Goal: Task Accomplishment & Management: Manage account settings

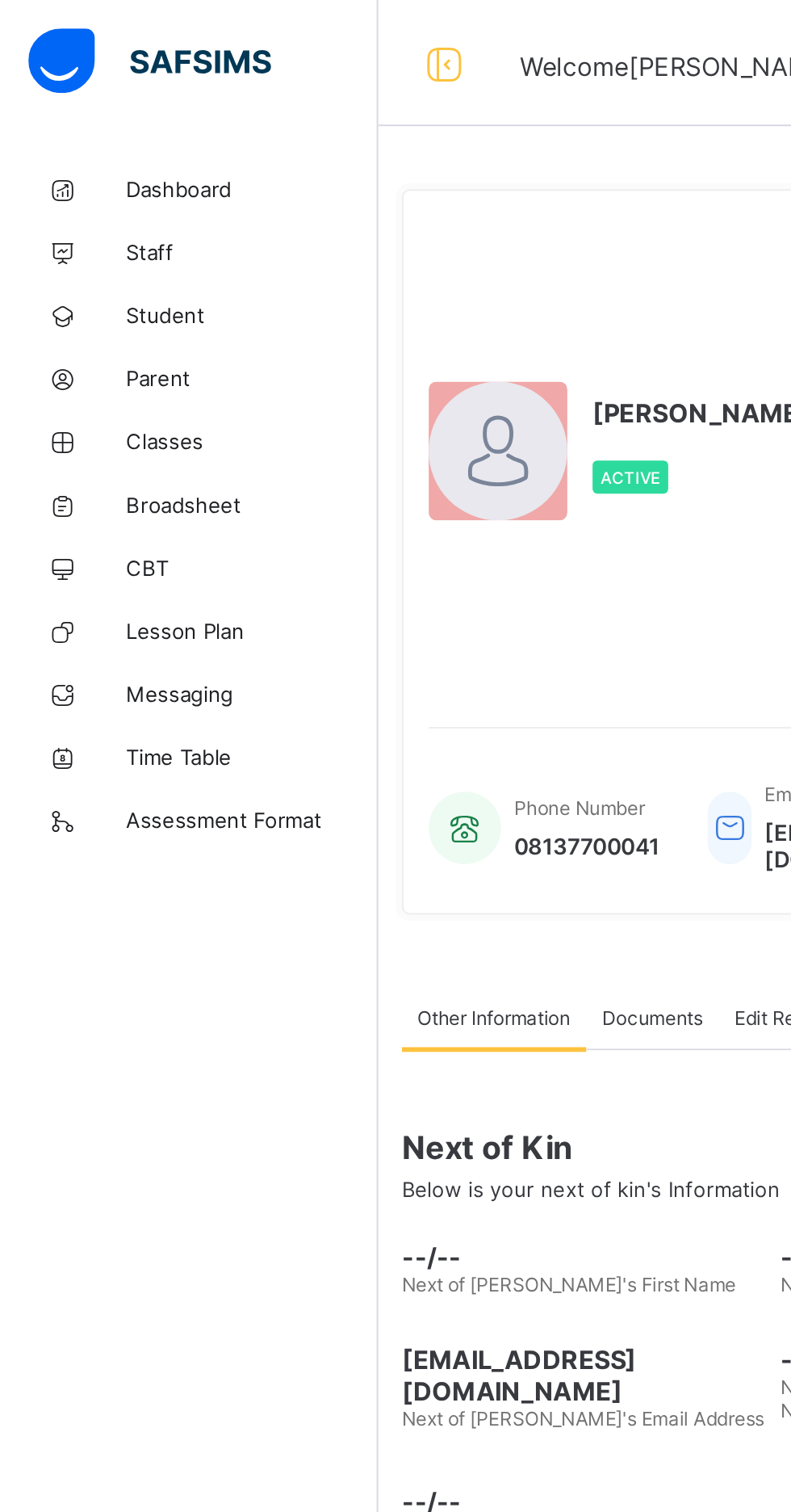
click at [105, 158] on span "Student" at bounding box center [129, 161] width 129 height 13
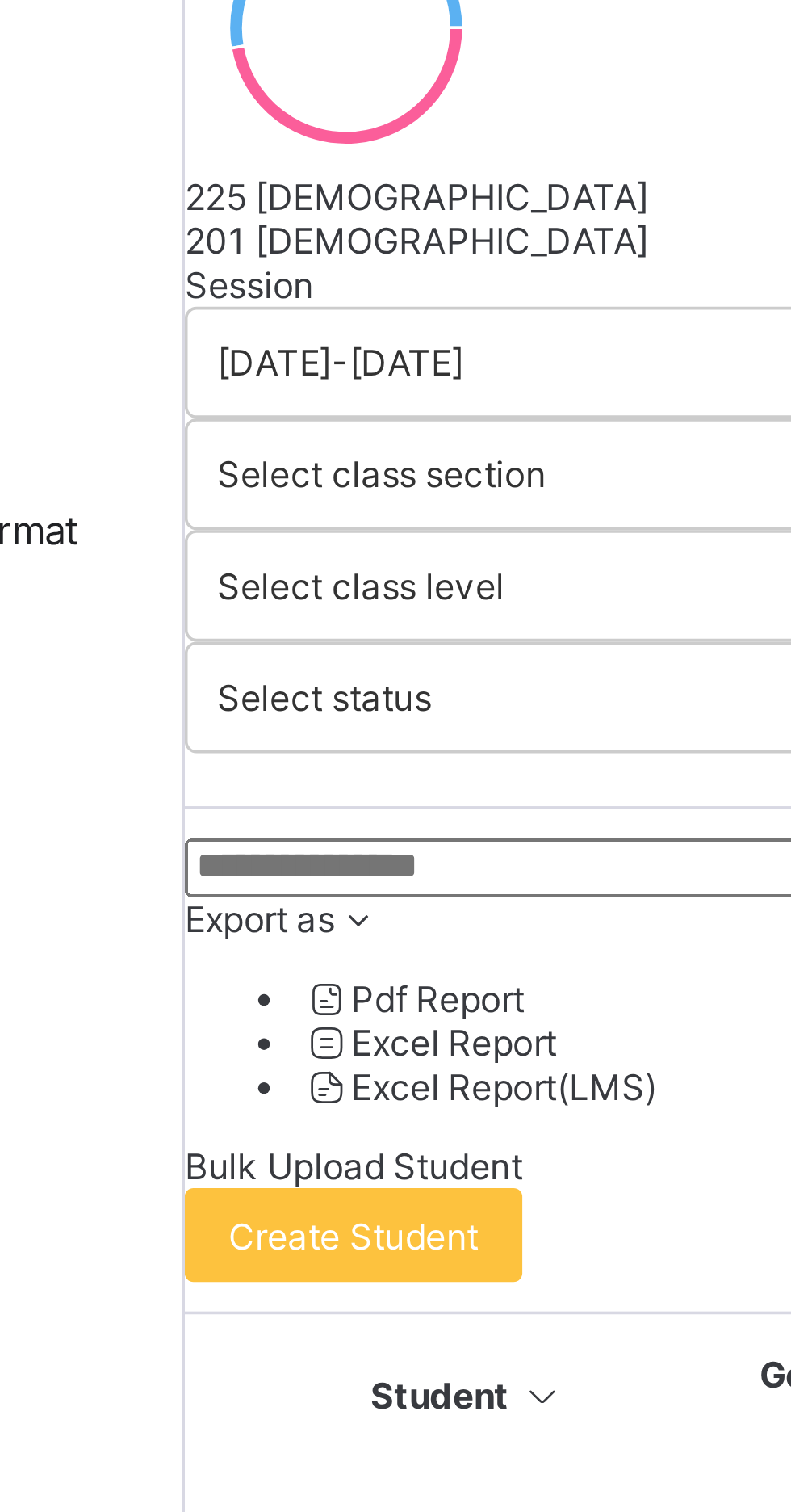
click at [290, 521] on input "text" at bounding box center [315, 513] width 242 height 16
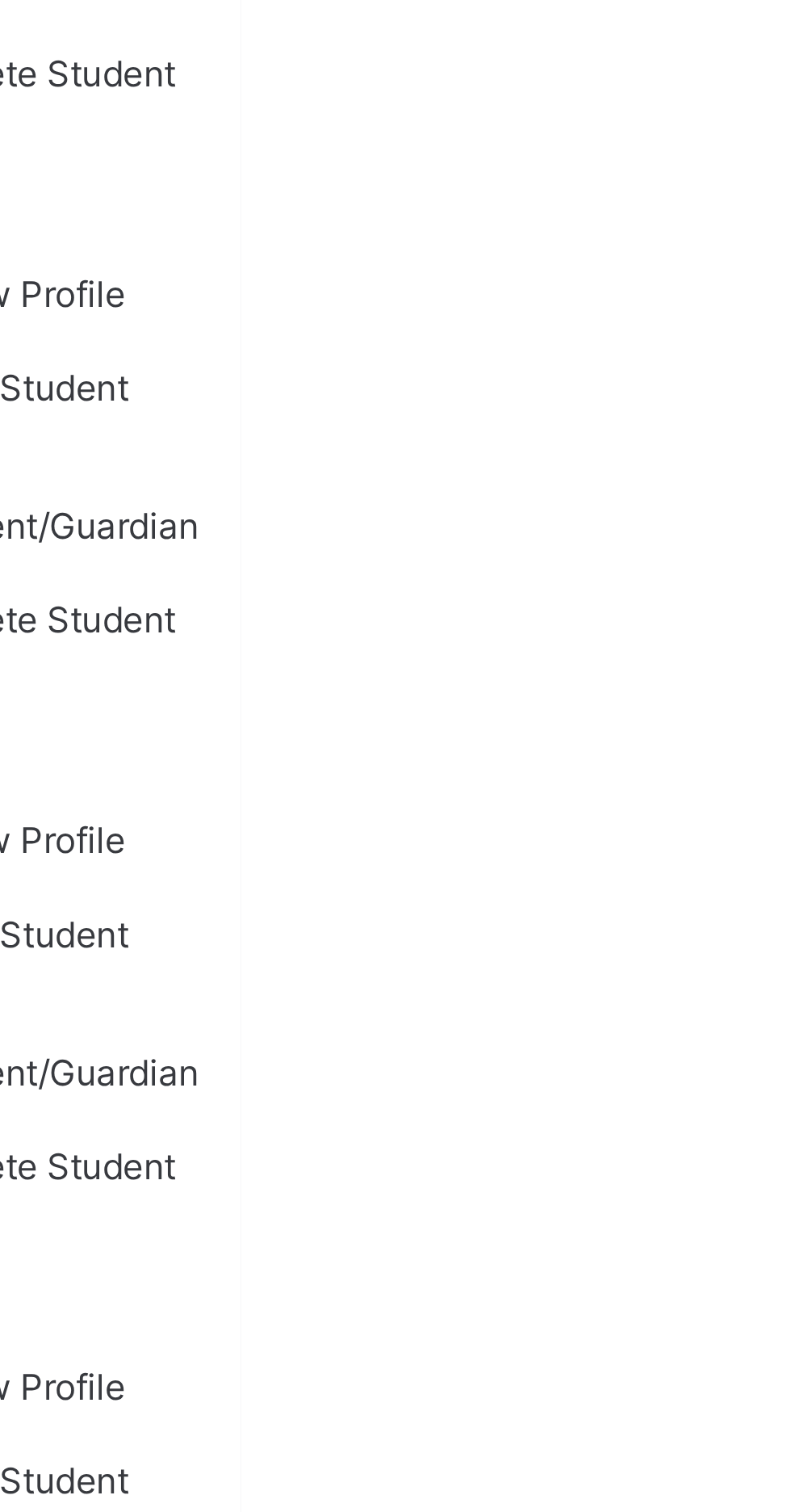
click at [787, 1302] on ul "View Profile Edit Student Assign Class Link Parent/Guardian Delete Student" at bounding box center [730, 1373] width 114 height 142
click at [787, 1367] on div "Assign Class" at bounding box center [746, 1373] width 82 height 12
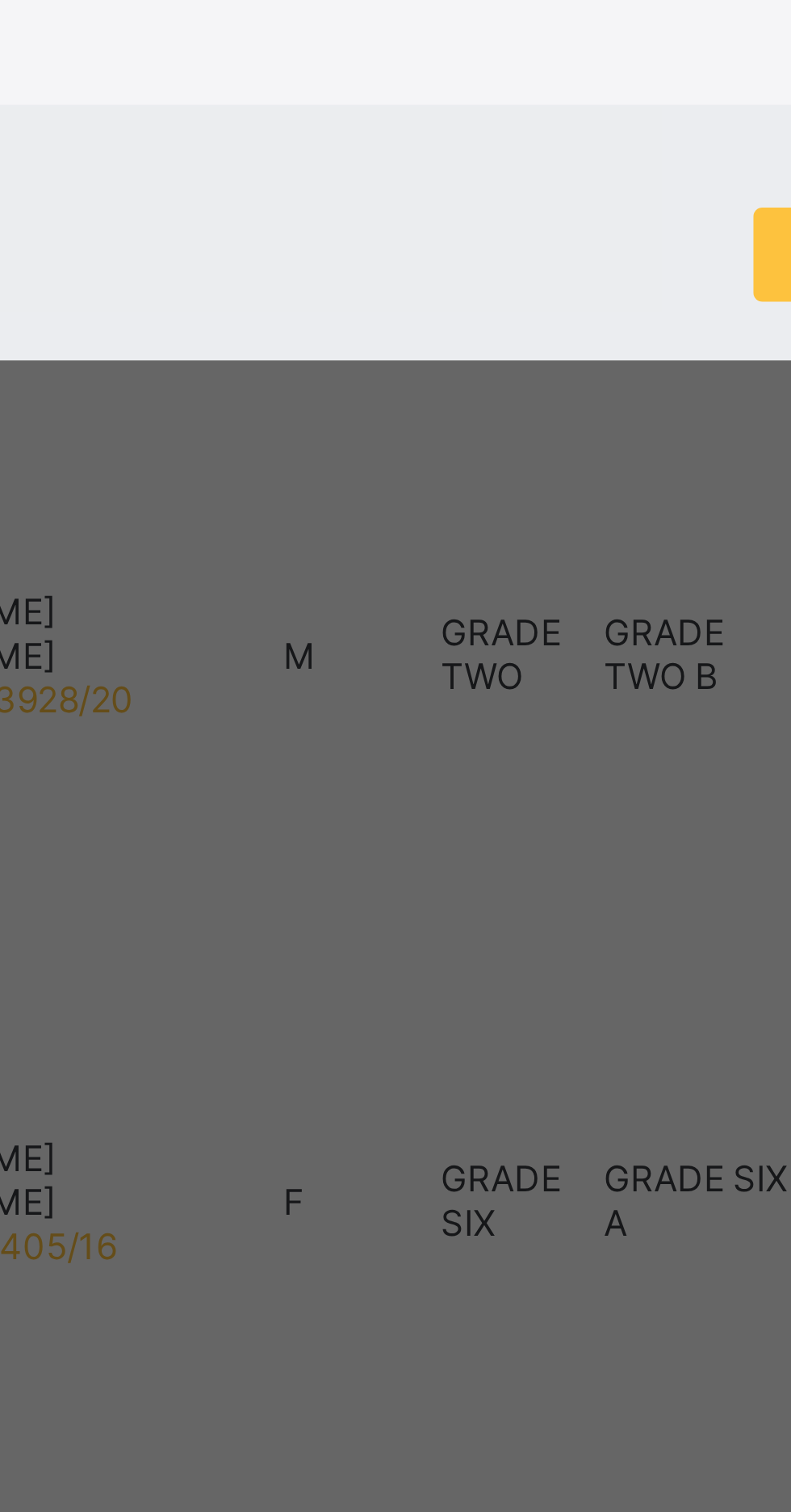
scroll to position [196, 0]
click at [368, 830] on div "G 6 A" at bounding box center [396, 823] width 356 height 12
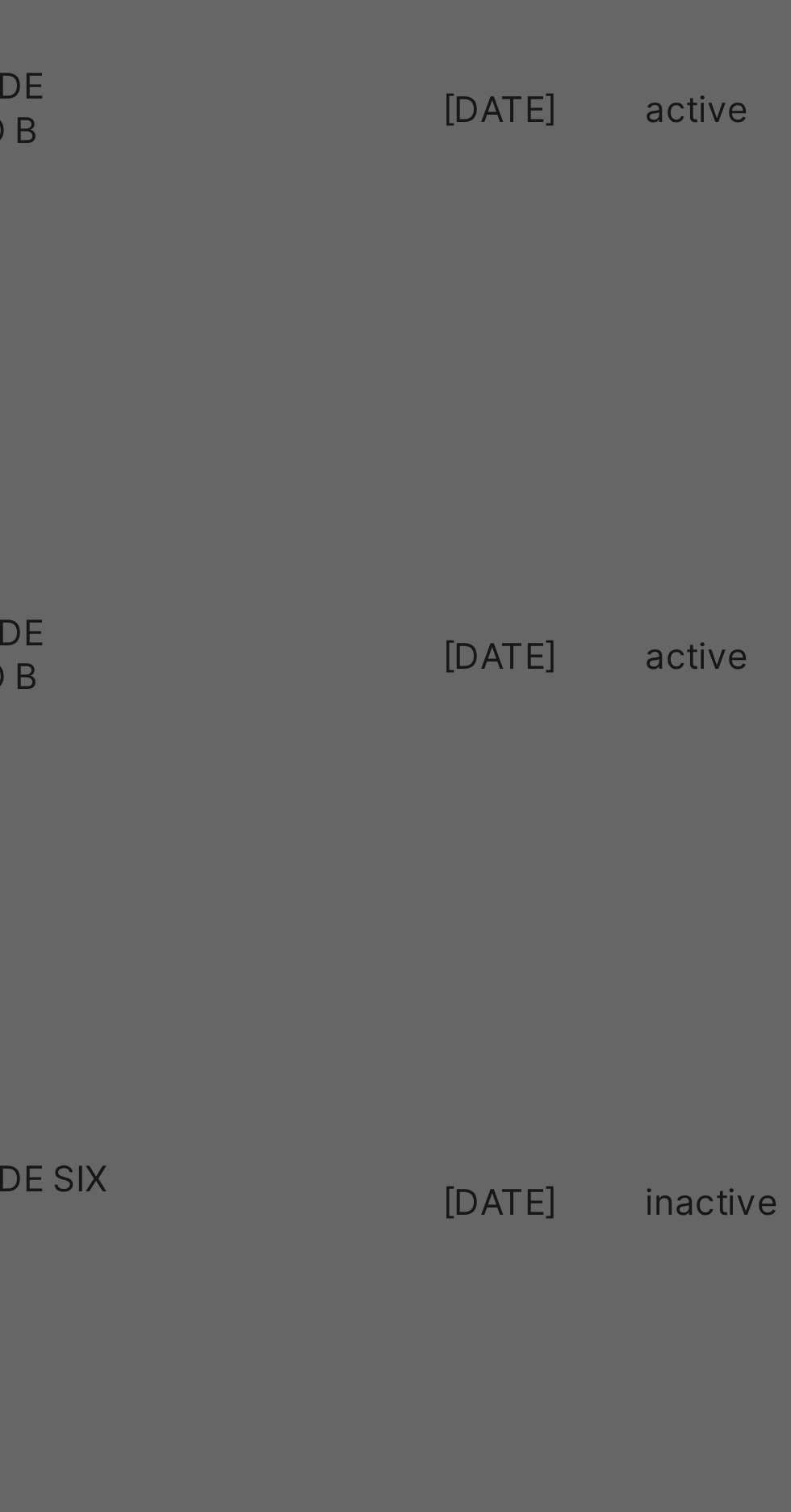
click at [546, 816] on span "Assign Class" at bounding box center [517, 810] width 57 height 12
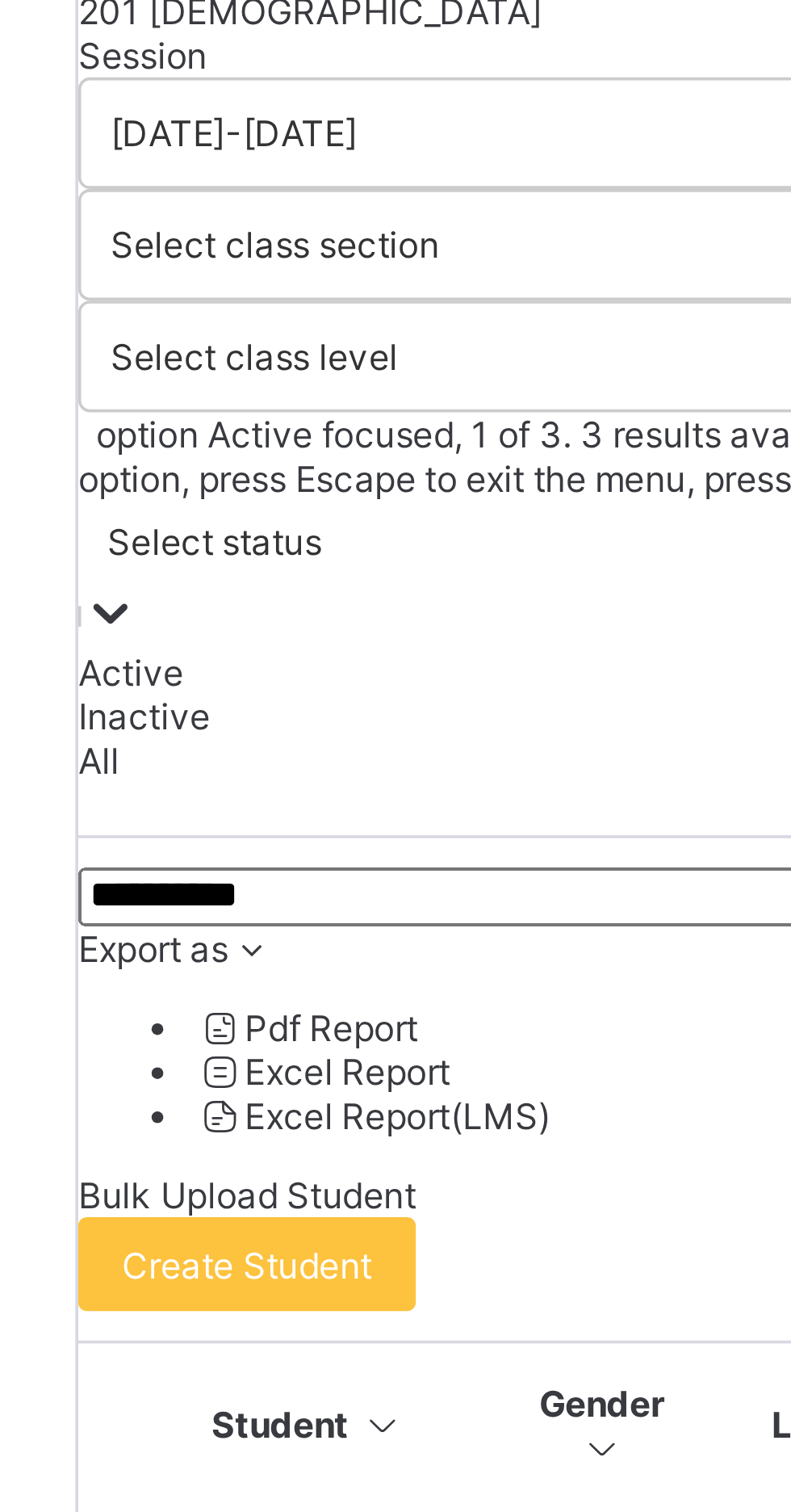
click at [298, 540] on div "Inactive" at bounding box center [492, 535] width 597 height 12
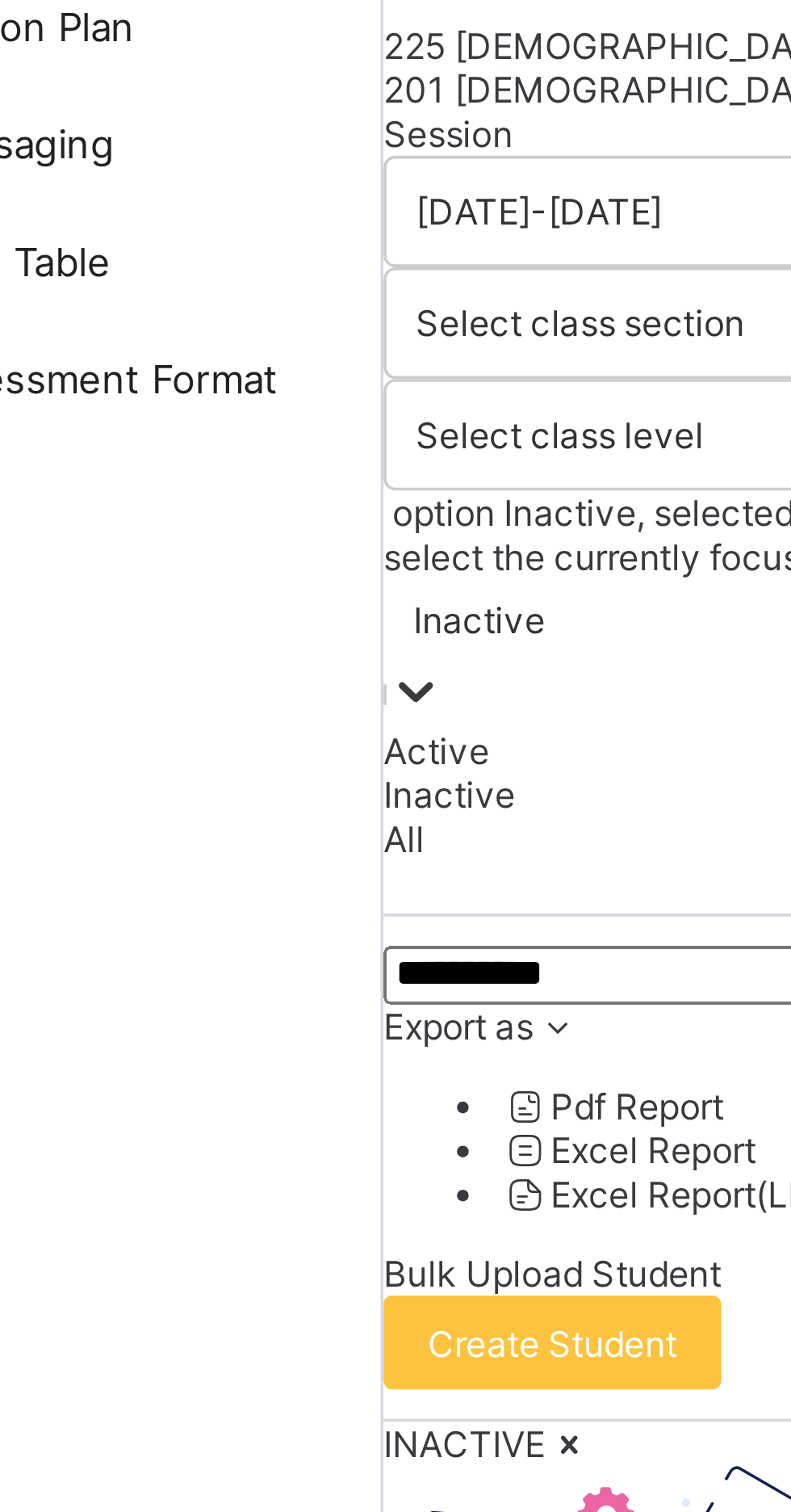
click at [184, 524] on div "Dashboard Staff Student Parent Classes Broadsheet CBT Lesson Plan Messaging Tim…" at bounding box center [96, 788] width 194 height 1447
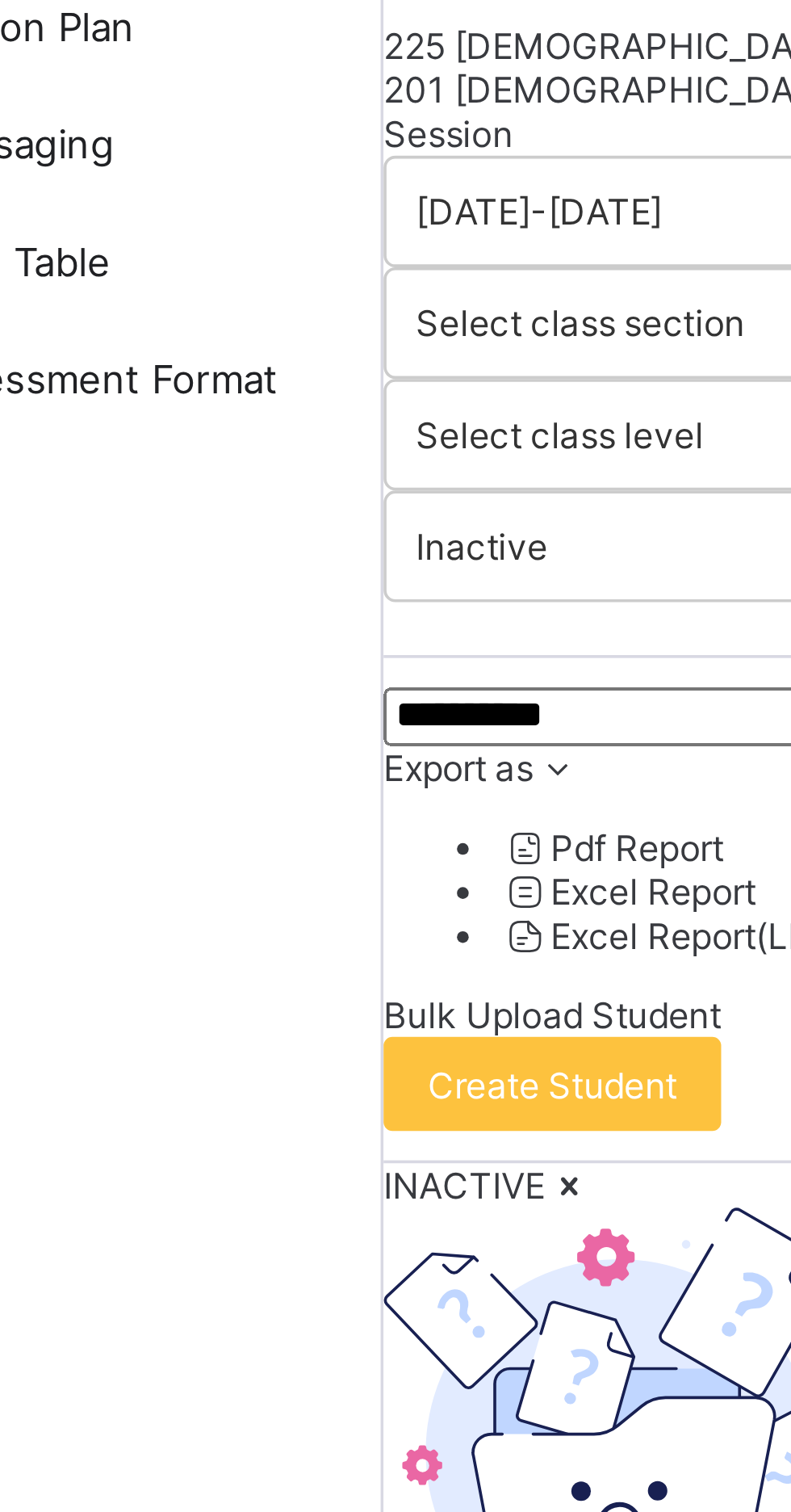
click at [285, 521] on input "*********" at bounding box center [315, 513] width 242 height 16
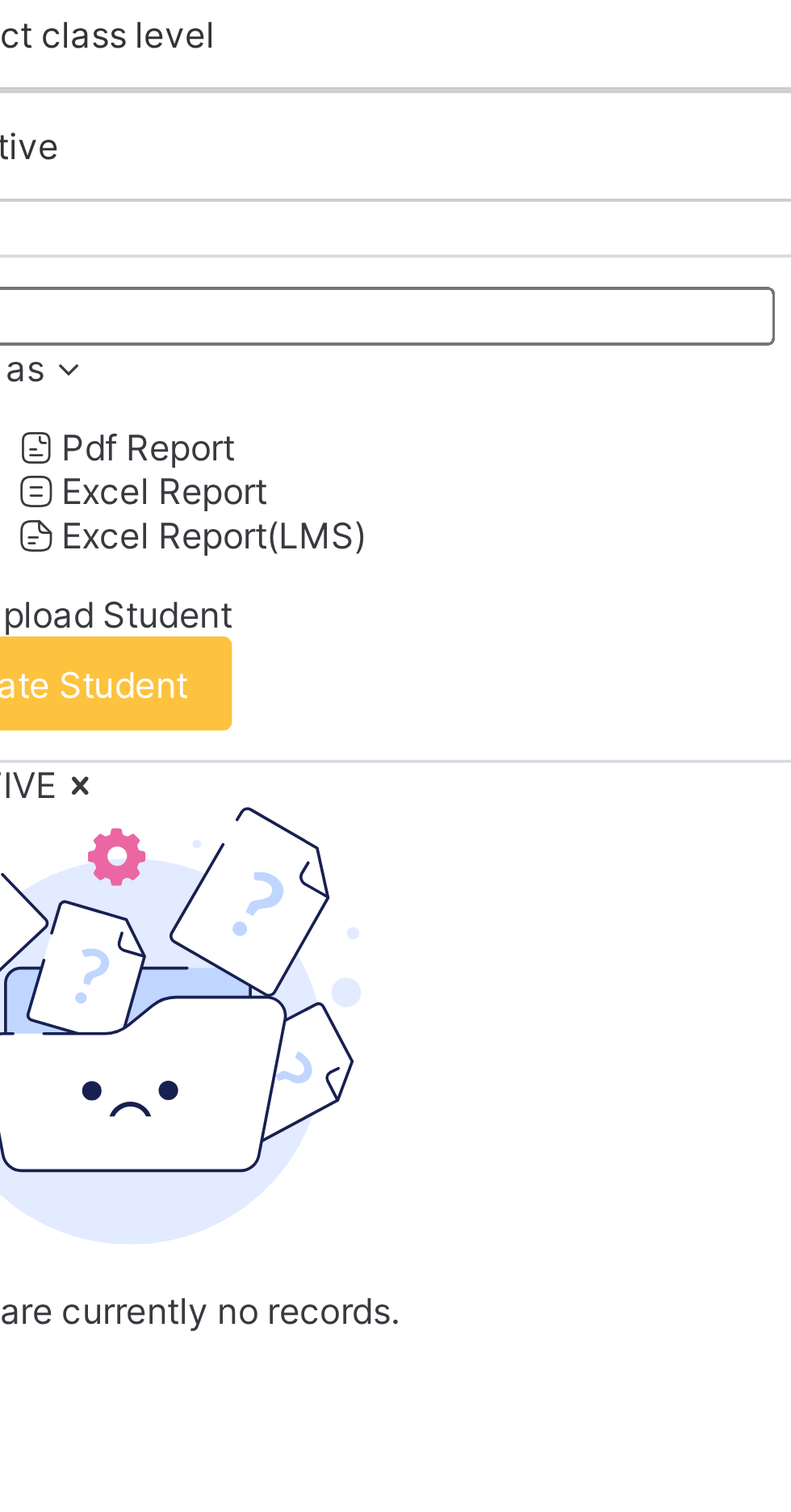
type input "*"
